Goal: Transaction & Acquisition: Purchase product/service

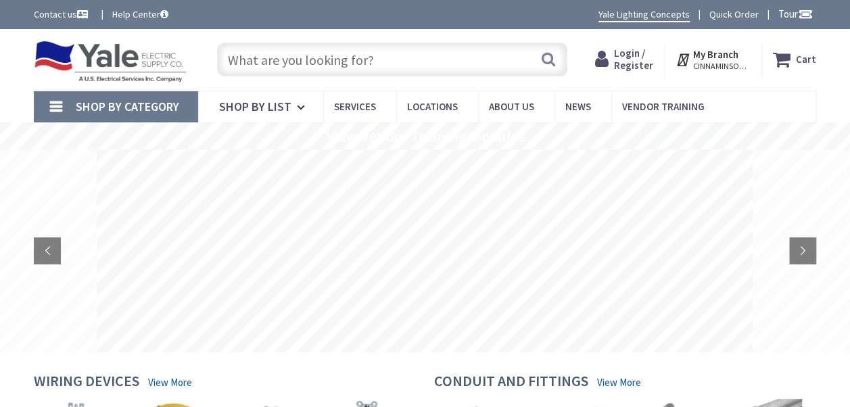
click at [644, 63] on span "Login / Register" at bounding box center [633, 59] width 39 height 25
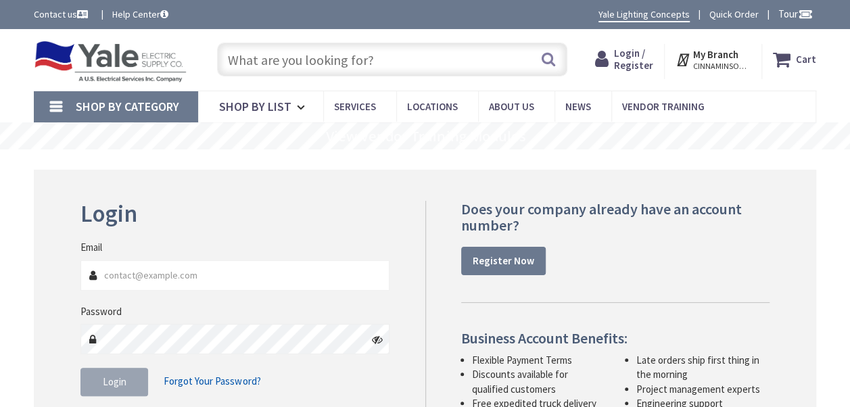
click at [278, 274] on input "Email" at bounding box center [234, 275] width 309 height 30
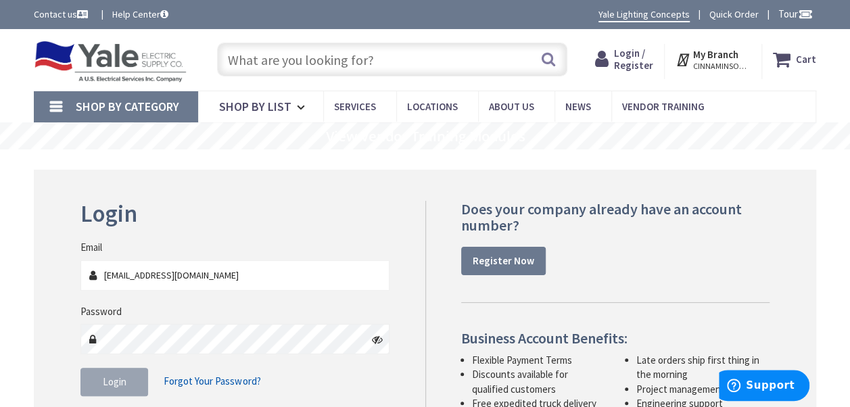
type input "fbisanzio@hamiltonnj.com"
click at [130, 389] on button "Login" at bounding box center [114, 382] width 68 height 28
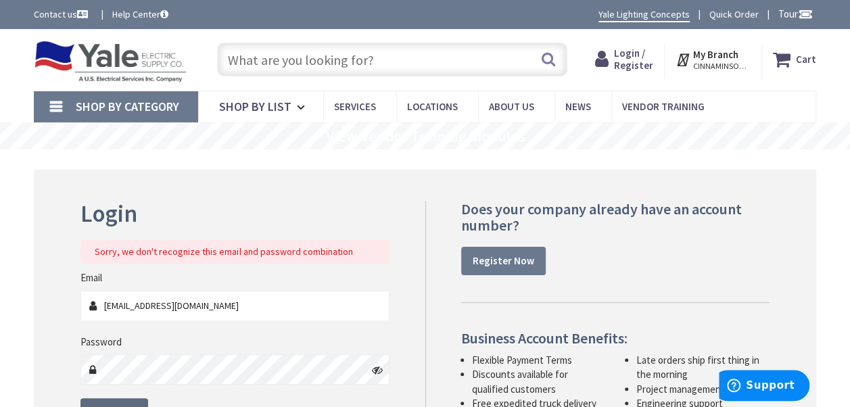
click at [139, 400] on button "Login" at bounding box center [114, 412] width 68 height 28
click at [462, 68] on input "text" at bounding box center [392, 60] width 350 height 34
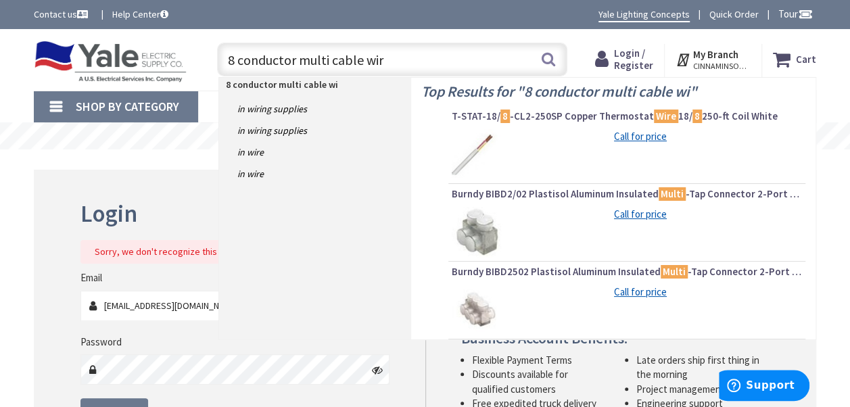
type input "8 conductor multi cable wire"
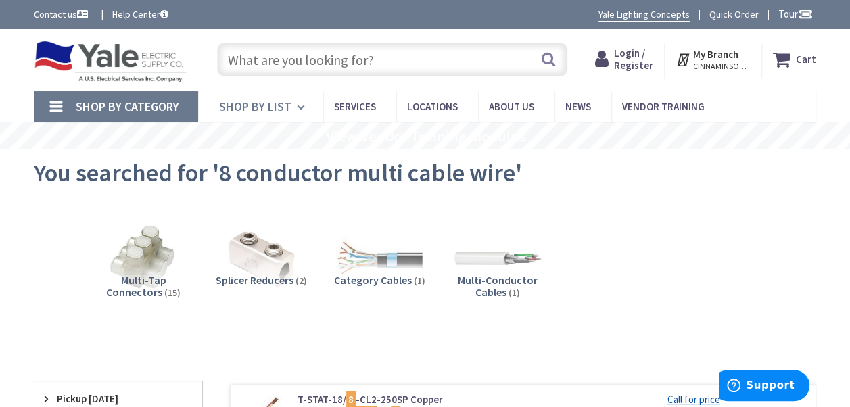
click at [276, 111] on span "Shop By List" at bounding box center [255, 107] width 72 height 16
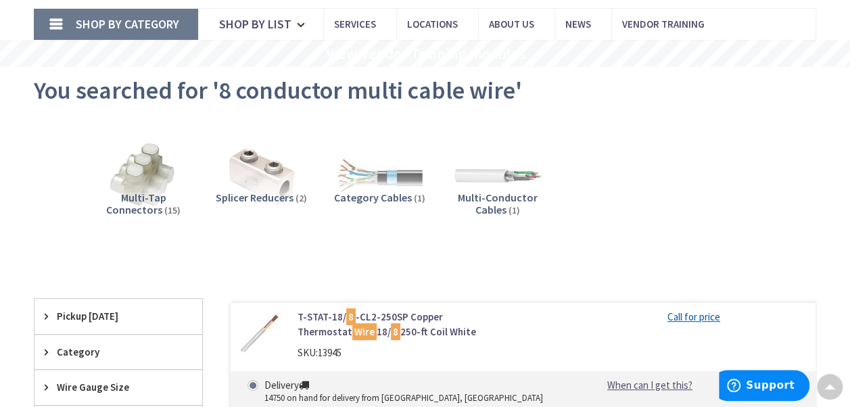
scroll to position [81, 0]
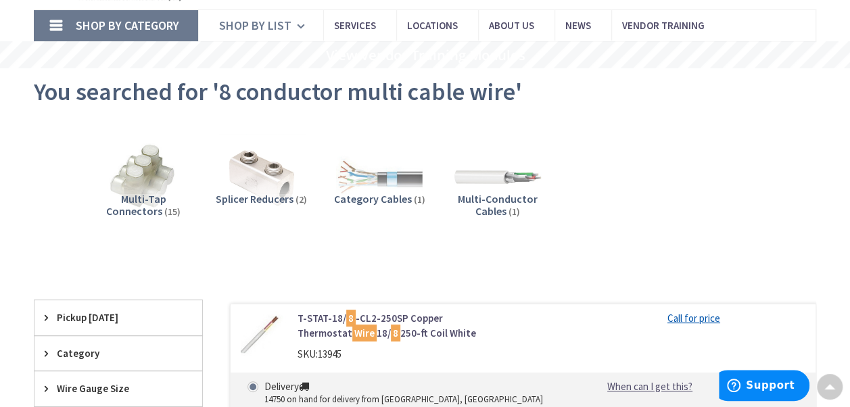
click at [297, 28] on icon at bounding box center [303, 26] width 13 height 30
click at [247, 210] on div "Splicer Reducers (2)" at bounding box center [262, 216] width 97 height 47
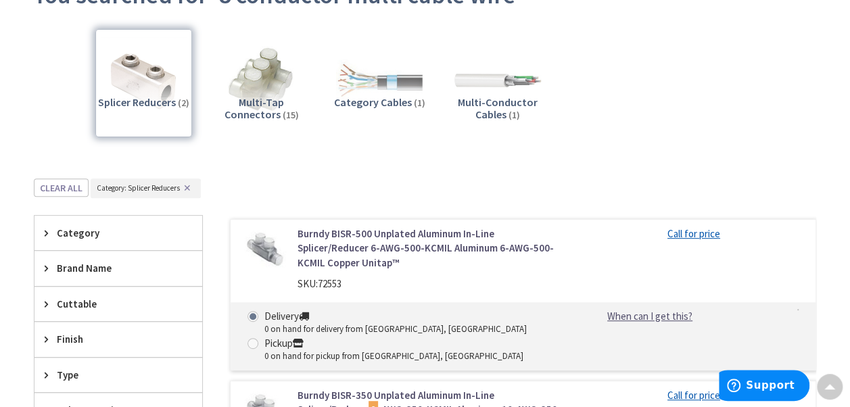
scroll to position [31, 0]
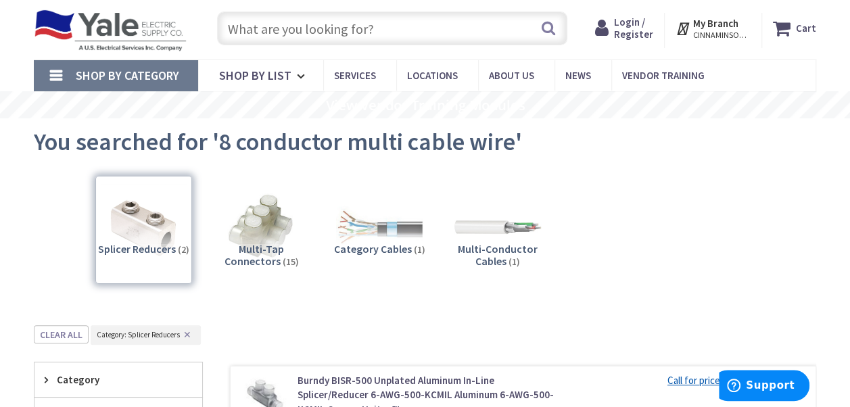
click at [60, 75] on link "Shop By Category" at bounding box center [116, 75] width 164 height 31
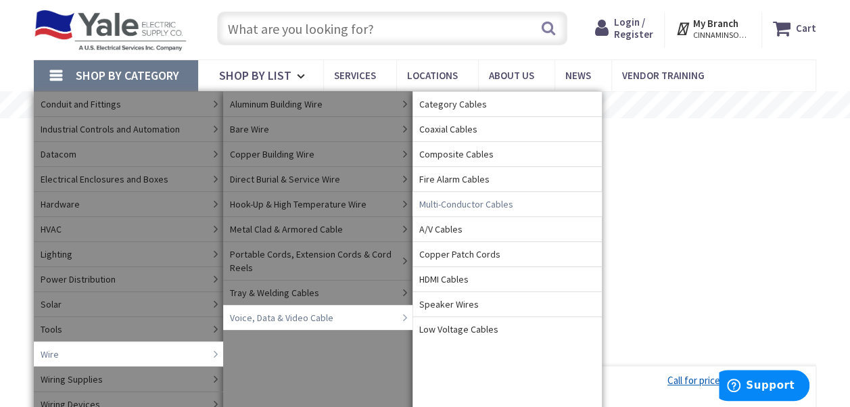
click at [494, 208] on span "Multi-Conductor Cables" at bounding box center [466, 204] width 94 height 14
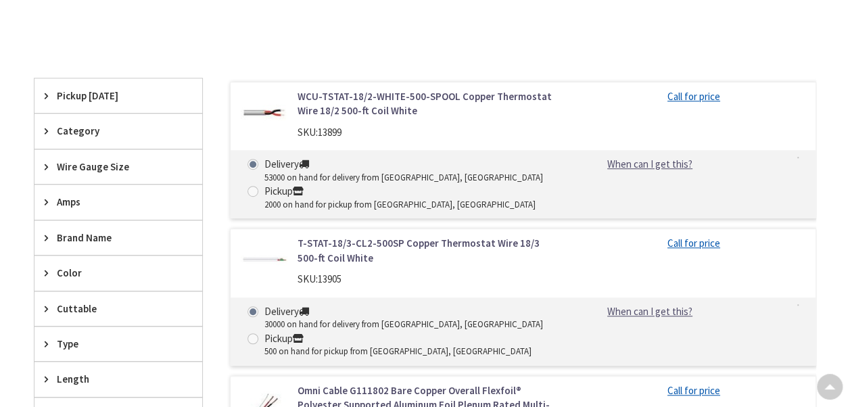
scroll to position [352, 0]
click at [115, 162] on span "Wire Gauge Size" at bounding box center [112, 166] width 110 height 14
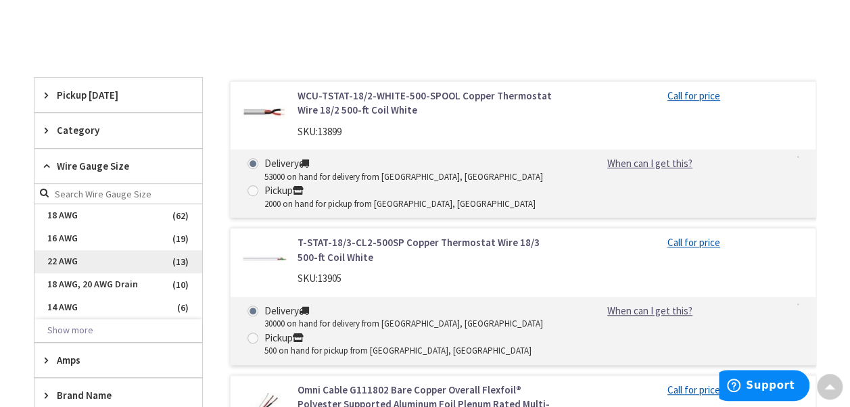
click at [150, 255] on span "22 AWG" at bounding box center [118, 261] width 168 height 23
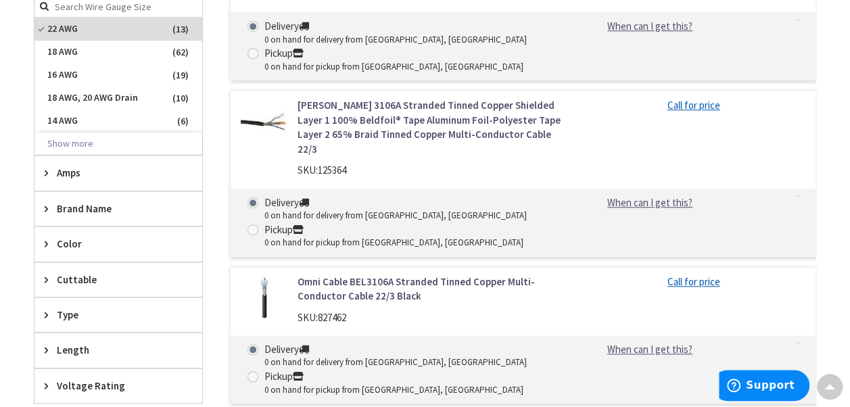
scroll to position [541, 0]
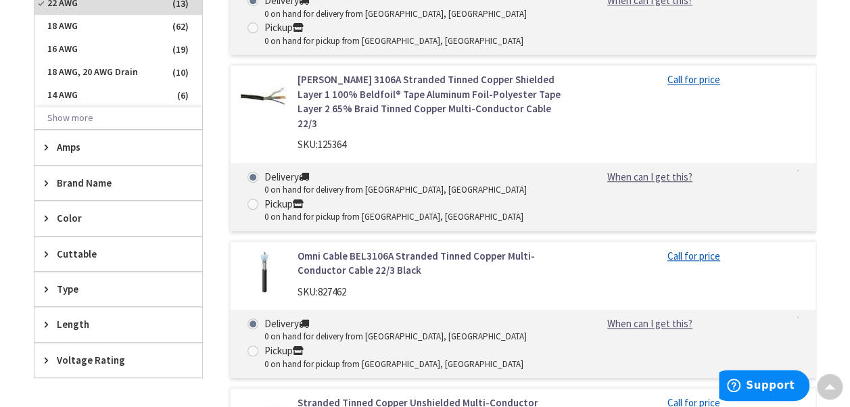
click at [71, 317] on span "Length" at bounding box center [112, 324] width 110 height 14
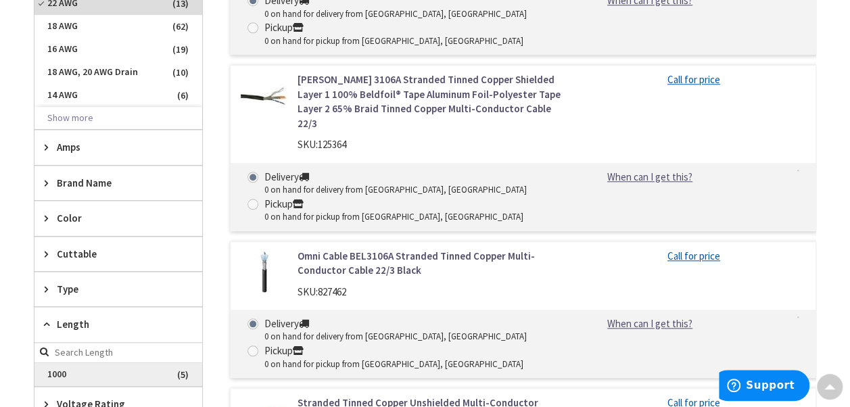
click at [75, 368] on span "1000" at bounding box center [118, 374] width 168 height 23
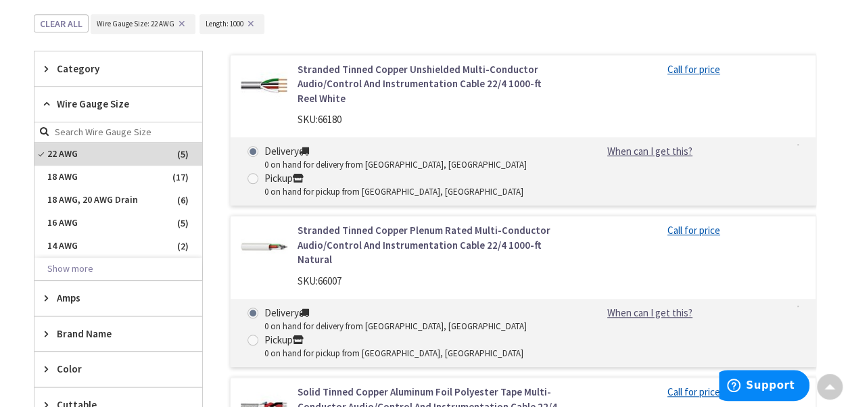
scroll to position [352, 0]
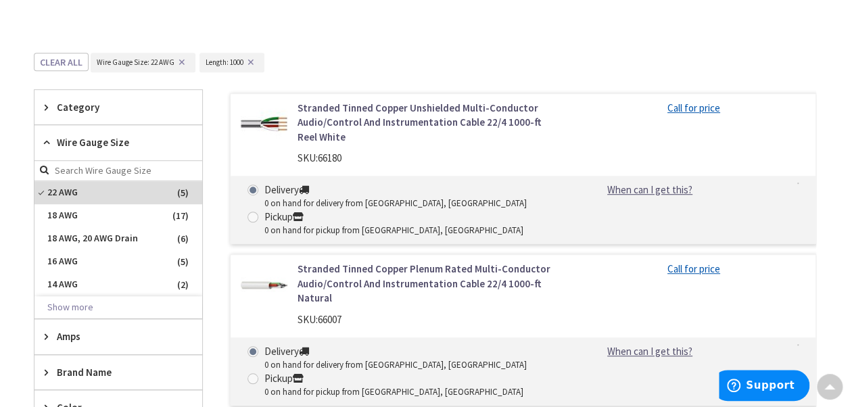
click at [16, 282] on main "Back Multi-Conductor Cables View Subcategories Multi-Conductor Cables (5) Clear…" at bounding box center [425, 371] width 850 height 1053
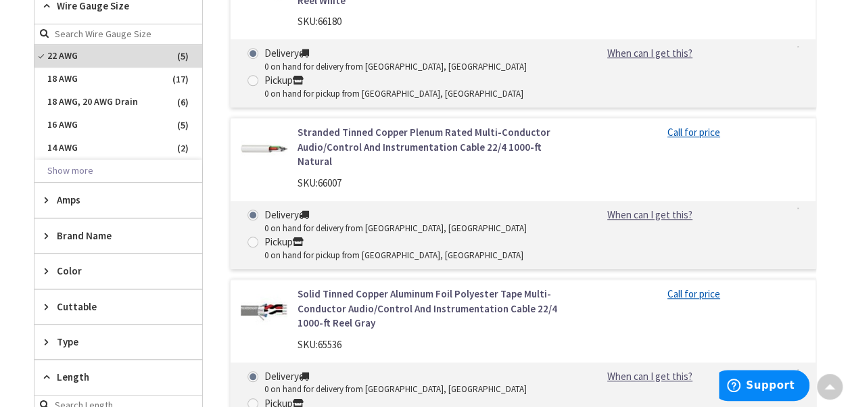
scroll to position [487, 0]
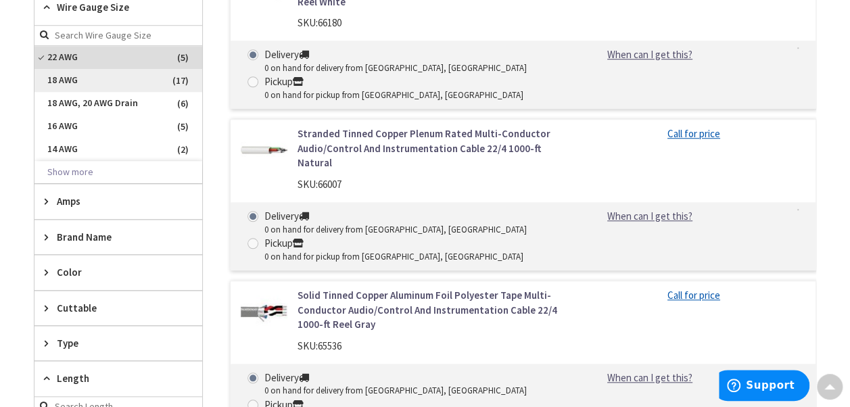
click at [103, 80] on span "18 AWG" at bounding box center [118, 80] width 168 height 23
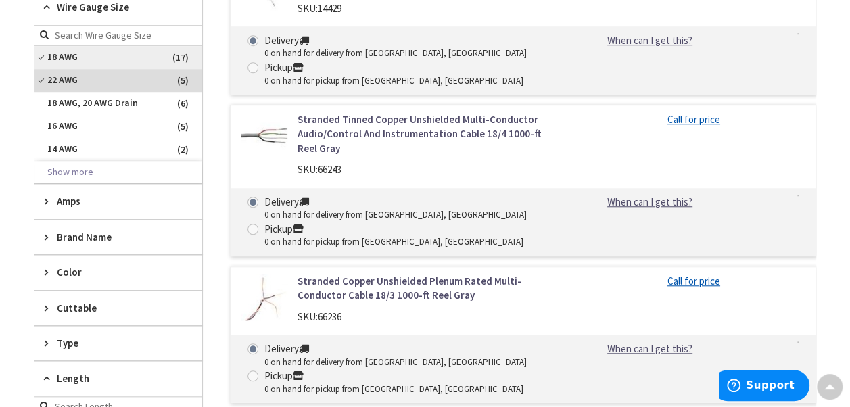
click at [119, 57] on span "18 AWG" at bounding box center [118, 57] width 168 height 23
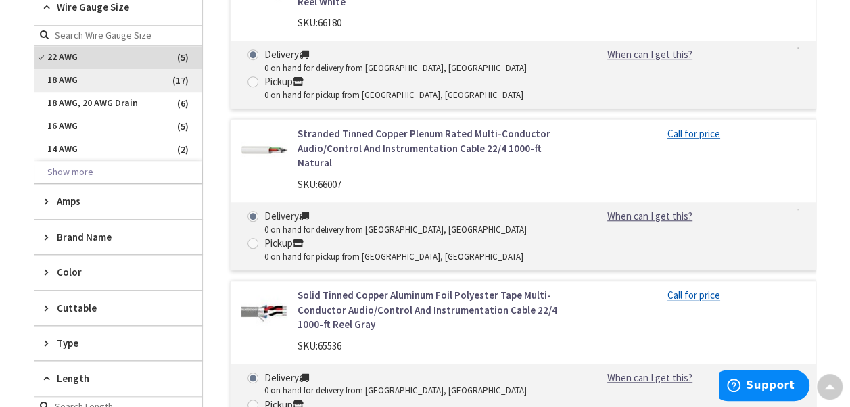
click at [101, 84] on span "18 AWG" at bounding box center [118, 80] width 168 height 23
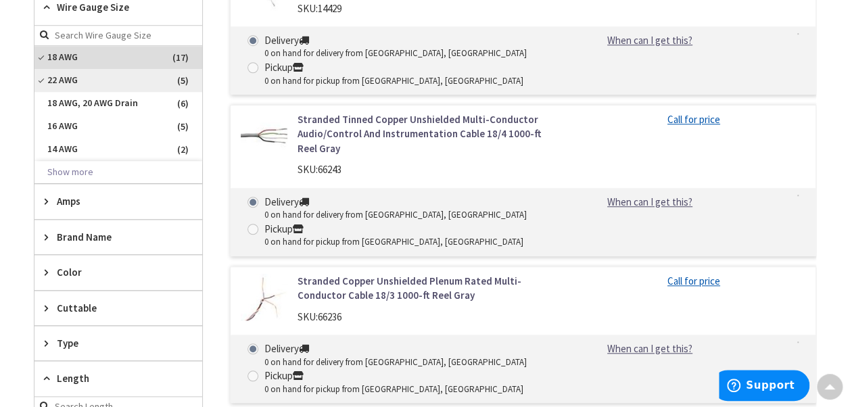
click at [51, 78] on span "22 AWG" at bounding box center [118, 80] width 168 height 23
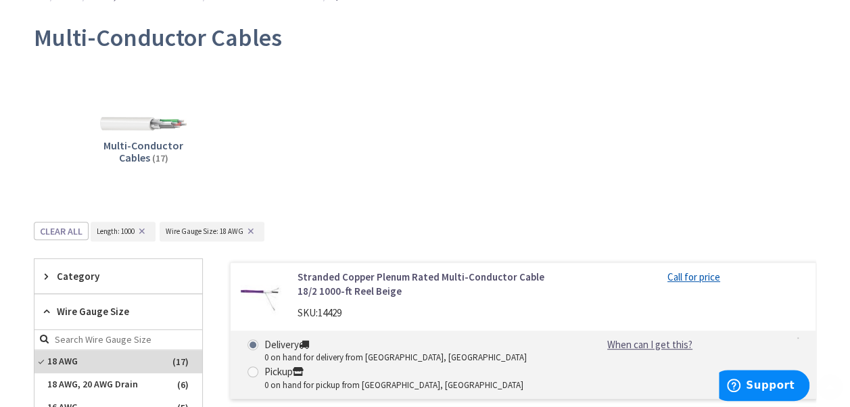
scroll to position [189, 0]
